Goal: Task Accomplishment & Management: Manage account settings

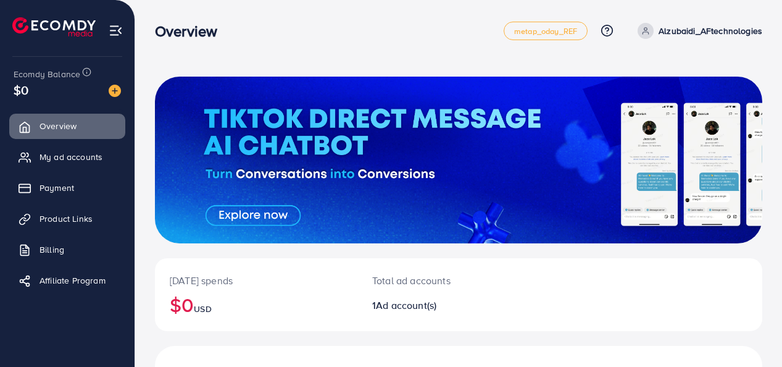
click at [74, 180] on link "Payment" at bounding box center [67, 187] width 116 height 25
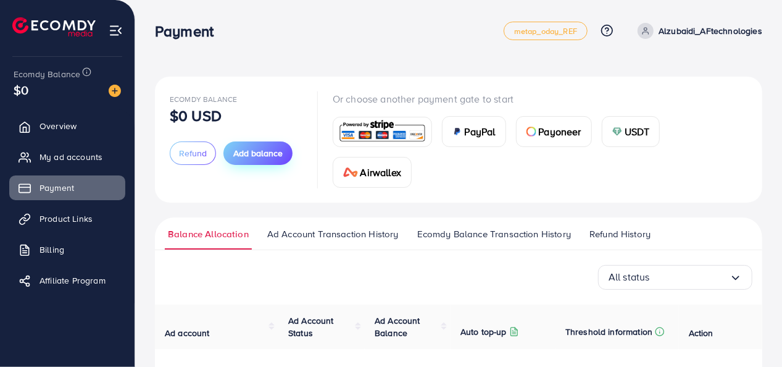
click at [252, 152] on span "Add balance" at bounding box center [257, 153] width 49 height 12
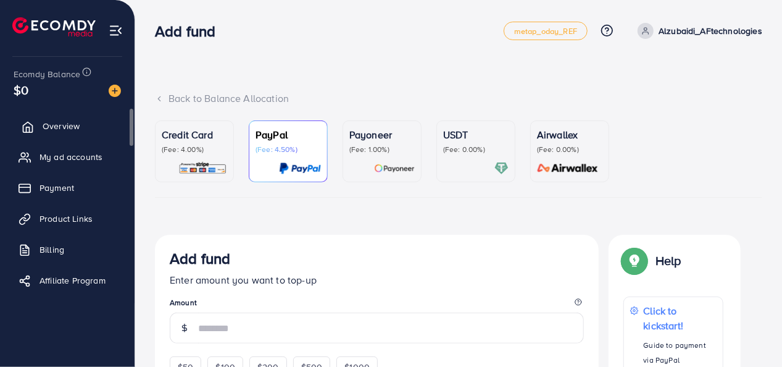
click at [77, 125] on span "Overview" at bounding box center [61, 126] width 37 height 12
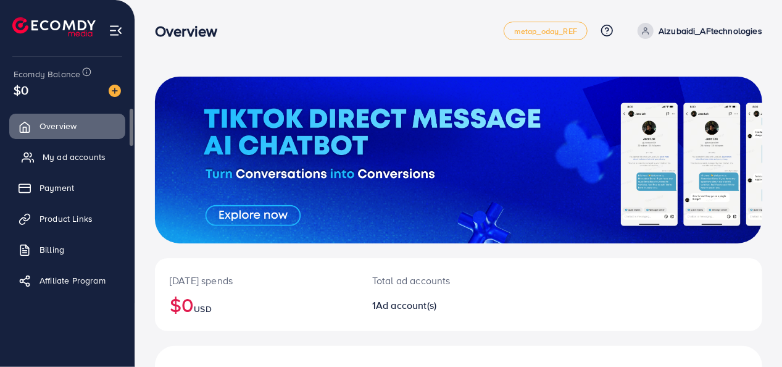
click at [64, 160] on span "My ad accounts" at bounding box center [74, 157] width 63 height 12
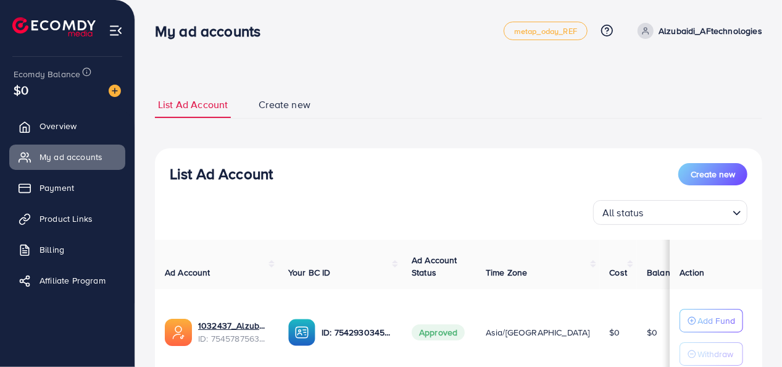
click at [33, 22] on img at bounding box center [53, 26] width 83 height 19
